Goal: Consume media (video, audio)

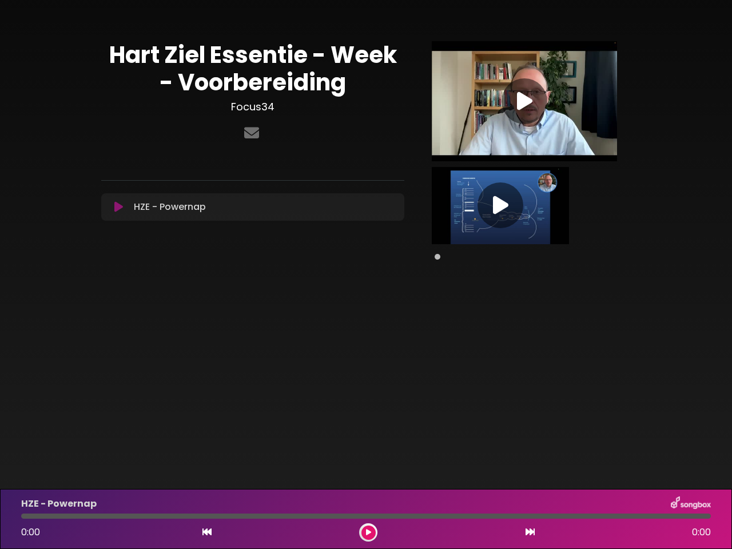
click at [366, 274] on div "[PERSON_NAME] [PERSON_NAME] Essentie - Week - Voorbereiding Focus34" at bounding box center [366, 146] width 530 height 264
click at [118, 207] on icon at bounding box center [118, 206] width 9 height 11
click at [524, 101] on icon at bounding box center [524, 101] width 15 height 21
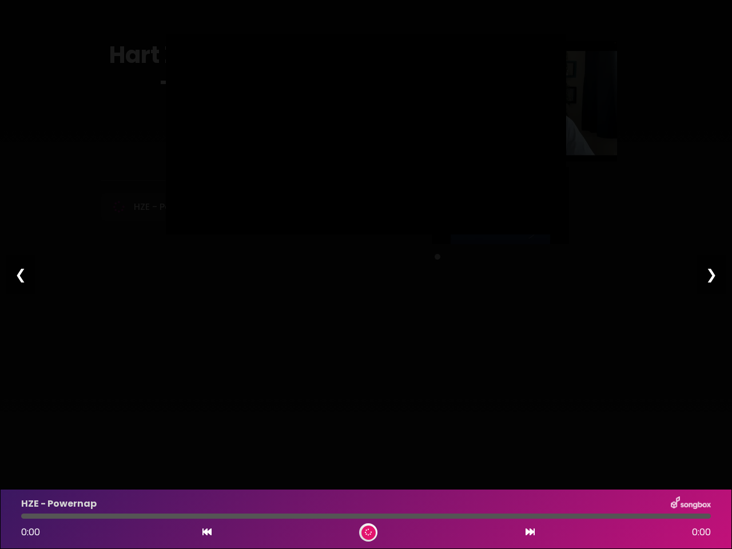
click at [500, 205] on div at bounding box center [366, 134] width 400 height 200
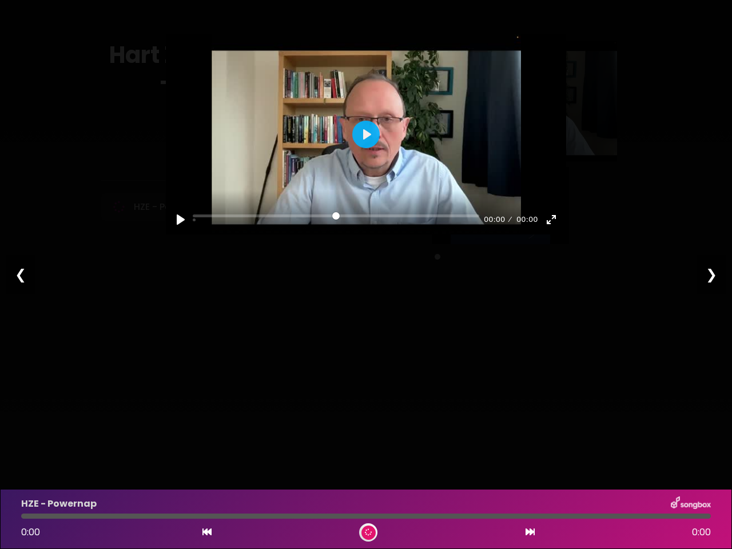
click at [207, 532] on icon at bounding box center [206, 531] width 9 height 9
click at [530, 532] on icon at bounding box center [529, 531] width 9 height 9
